Goal: Find specific page/section: Find specific page/section

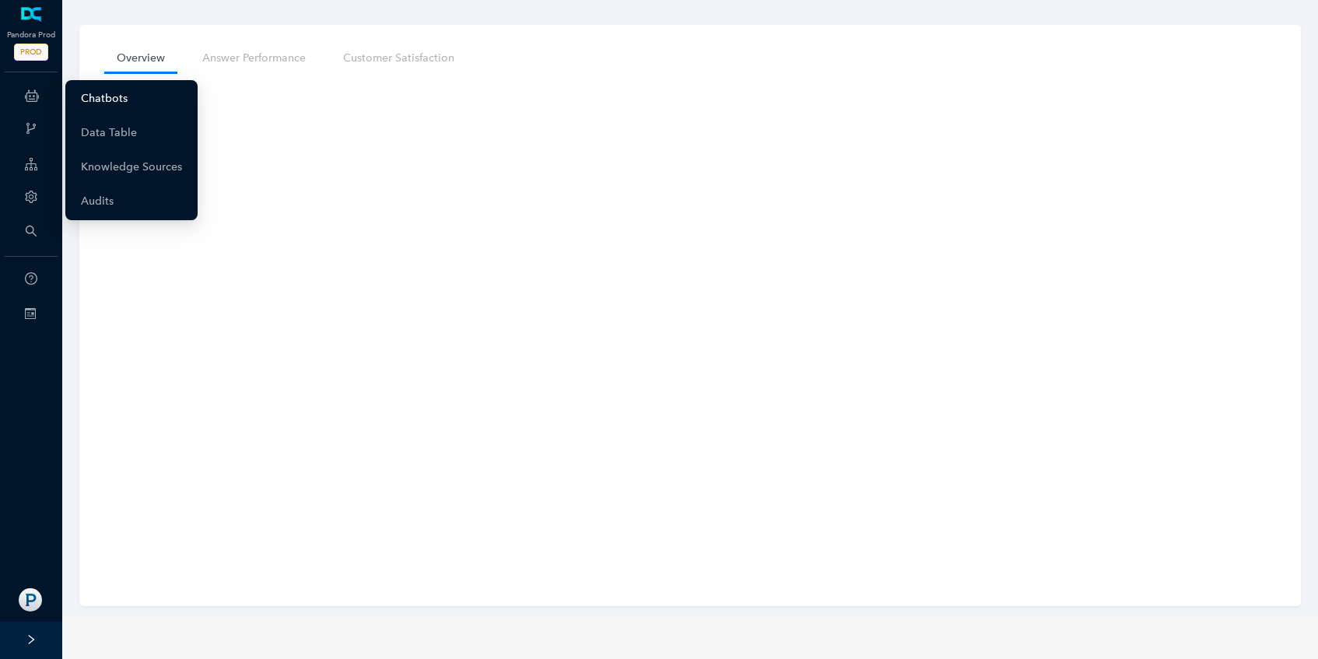
click at [90, 93] on link "Chatbots" at bounding box center [104, 98] width 47 height 31
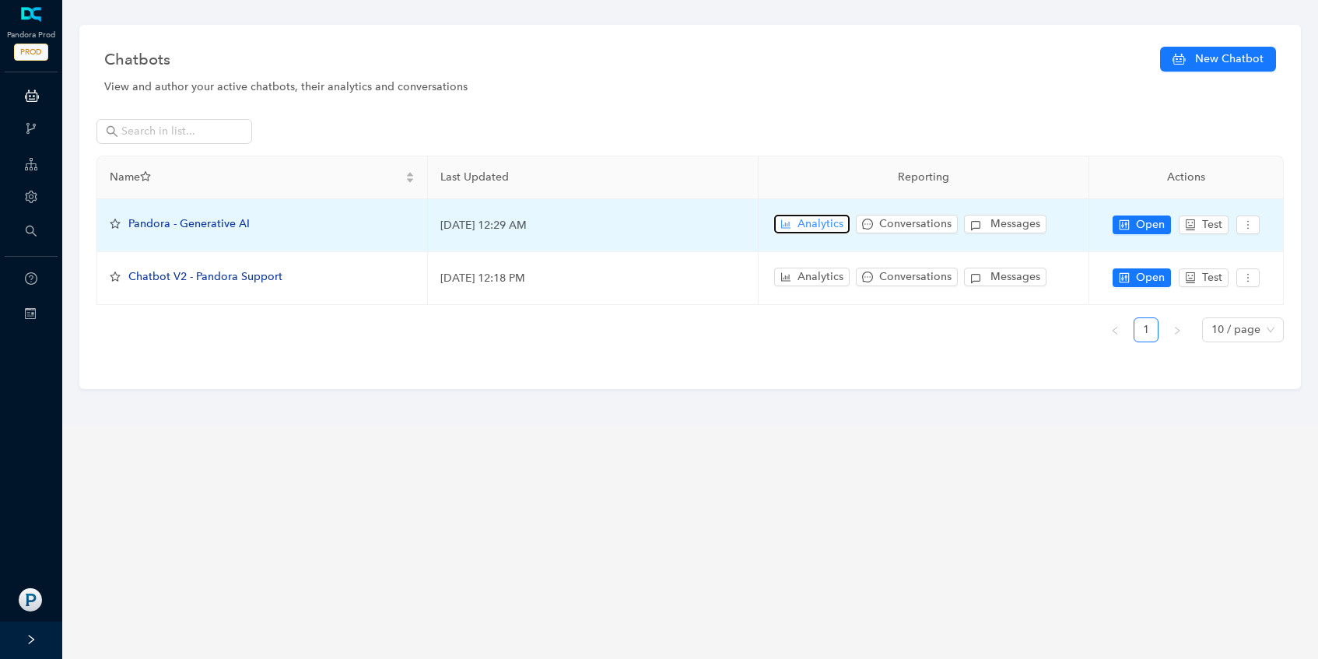
click at [828, 223] on span "Analytics" at bounding box center [820, 224] width 46 height 17
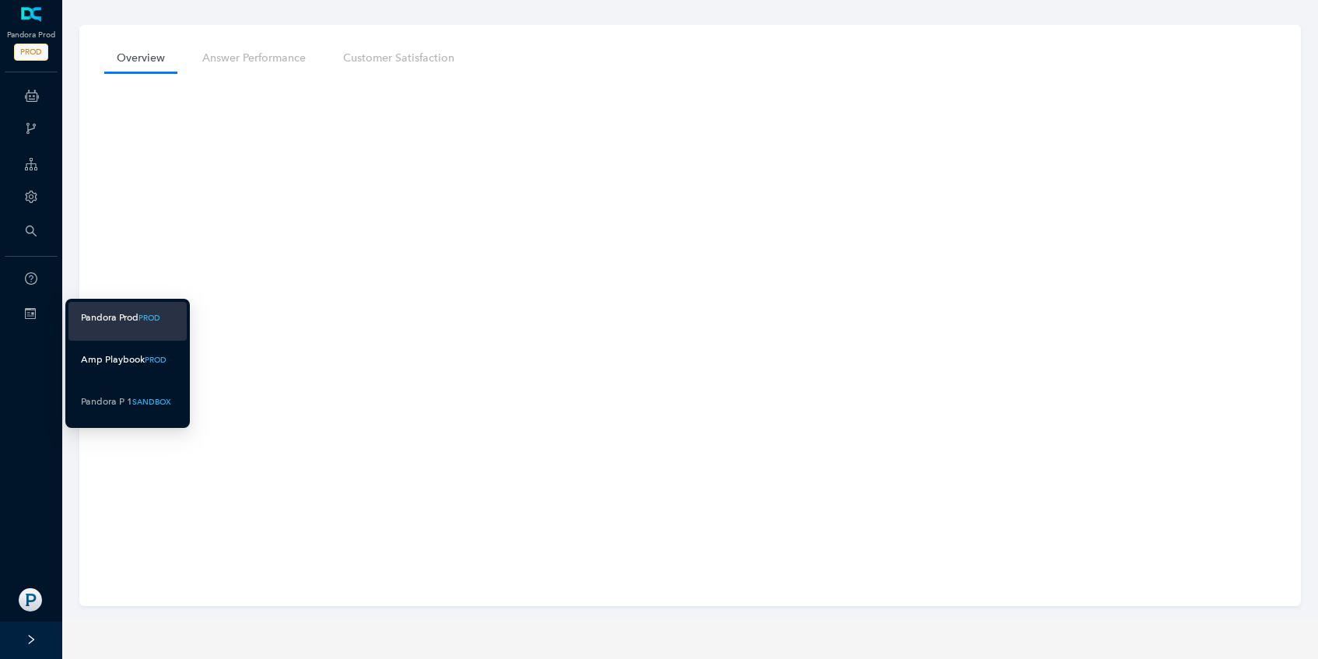
click at [87, 360] on div "Amp Playbook" at bounding box center [113, 359] width 64 height 19
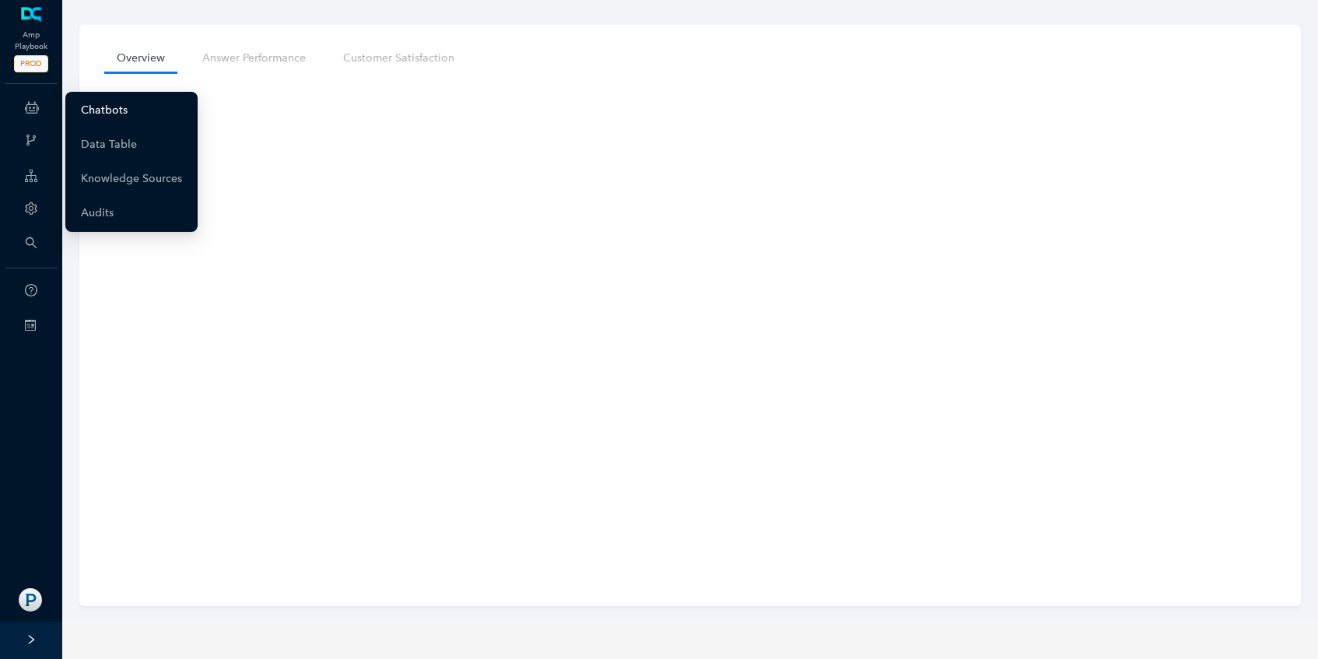
click at [87, 107] on link "Chatbots" at bounding box center [104, 110] width 47 height 31
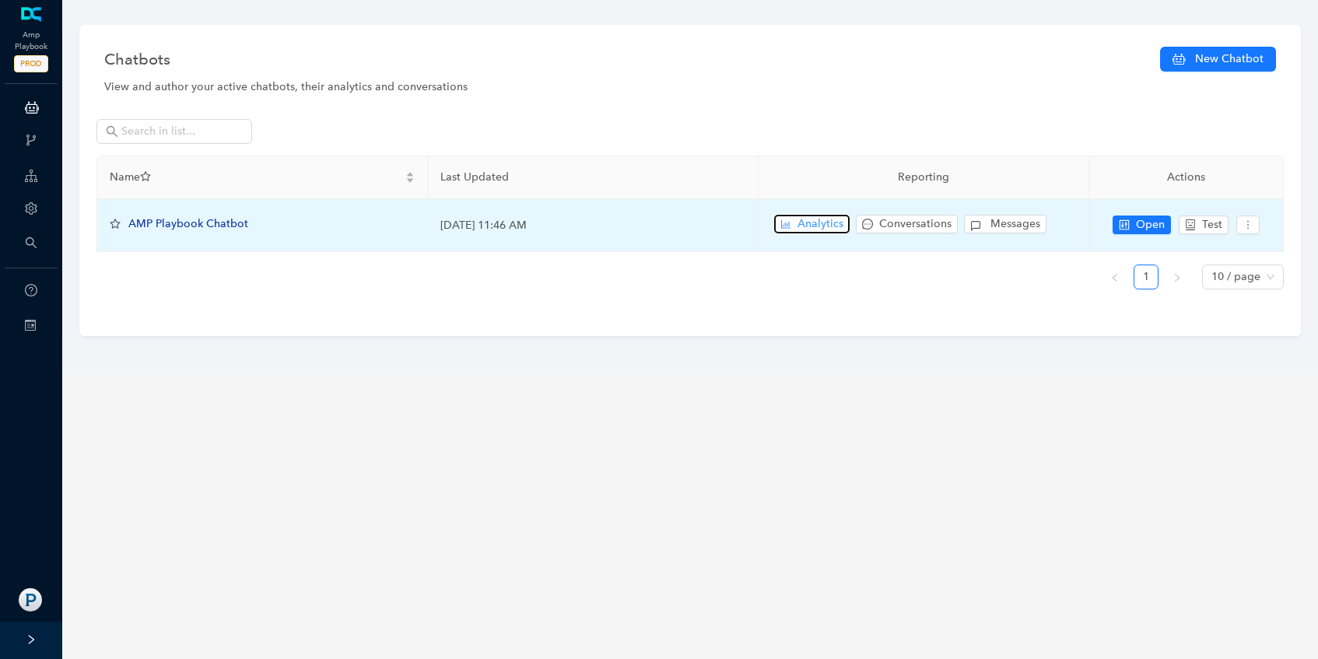
click at [801, 226] on span "Analytics" at bounding box center [820, 224] width 46 height 17
